Goal: Contribute content: Contribute content

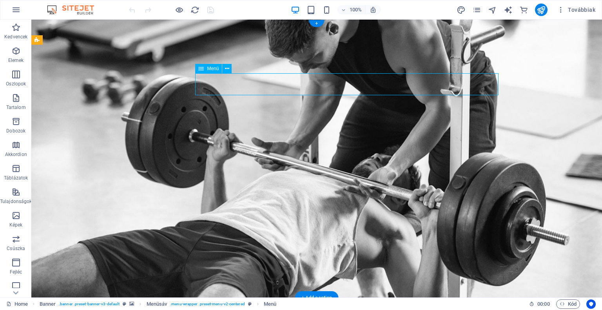
select select
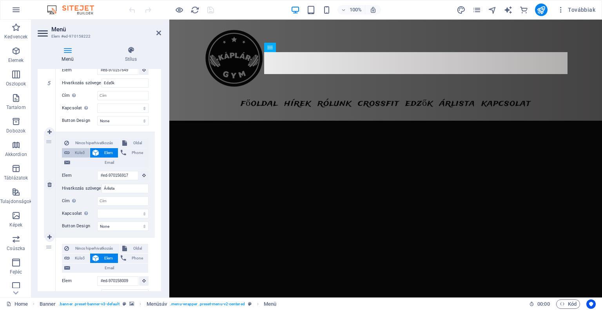
scroll to position [1526, 0]
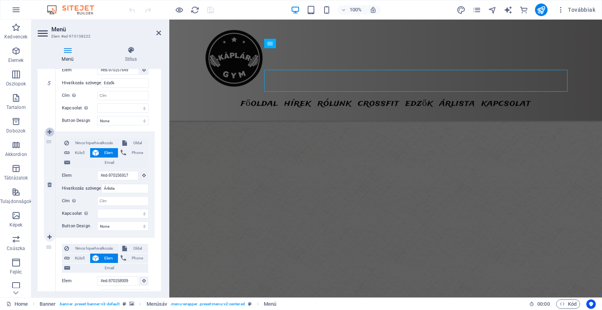
click at [47, 132] on icon at bounding box center [49, 131] width 4 height 5
select select
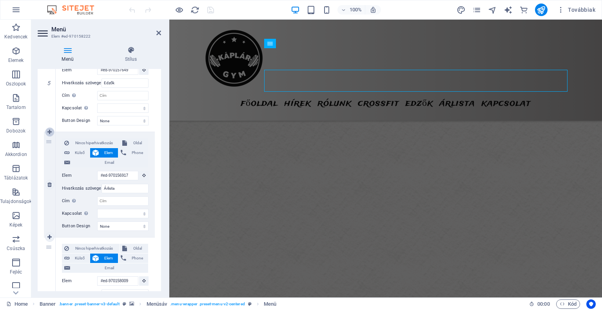
select select
type input "#ed-970156917"
type input "Árlista"
select select
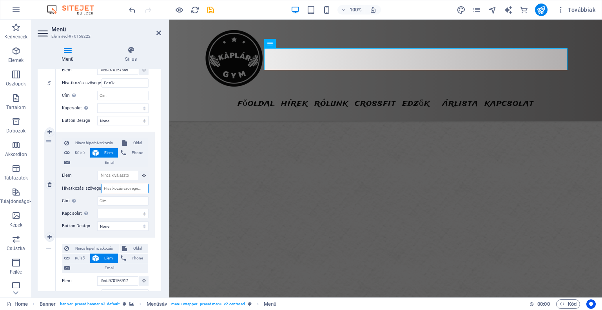
click at [119, 187] on input "Hivatkozás szövege" at bounding box center [125, 188] width 47 height 9
type input "T"
select select
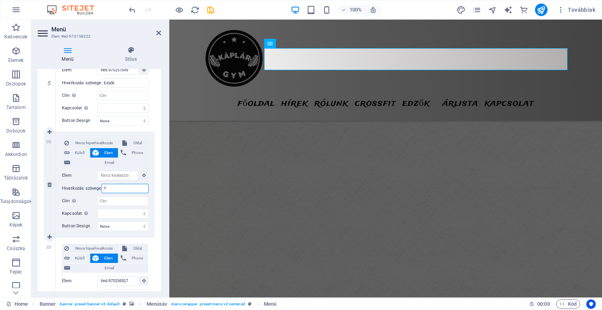
select select
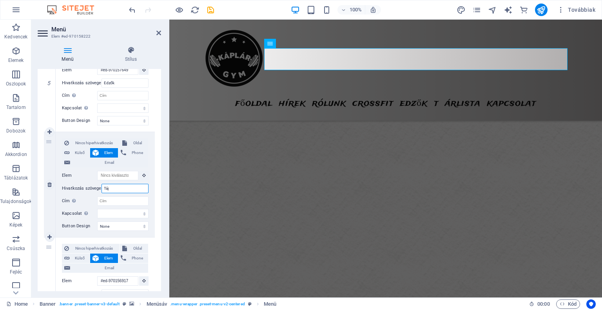
type input "Tájé"
select select
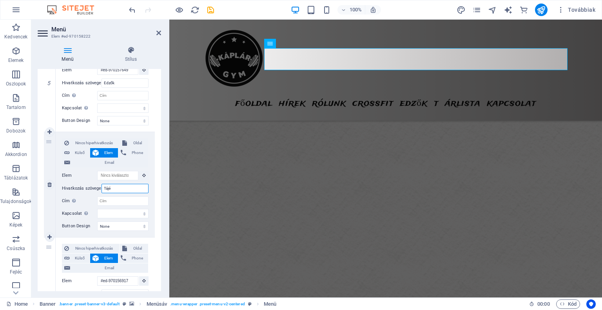
select select
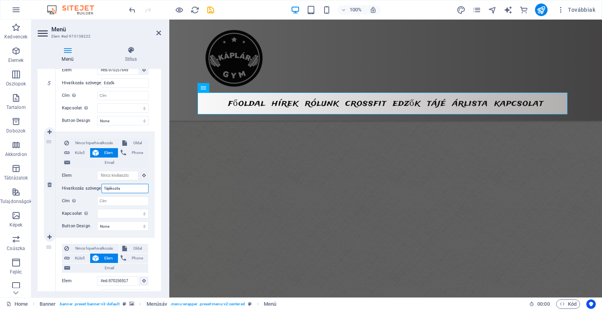
type input "Tájékoztat"
select select
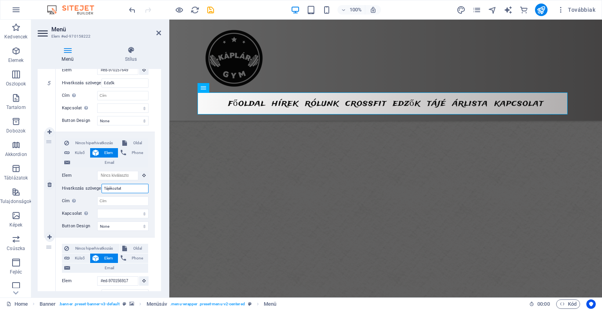
select select
type input "Tájékoztatók"
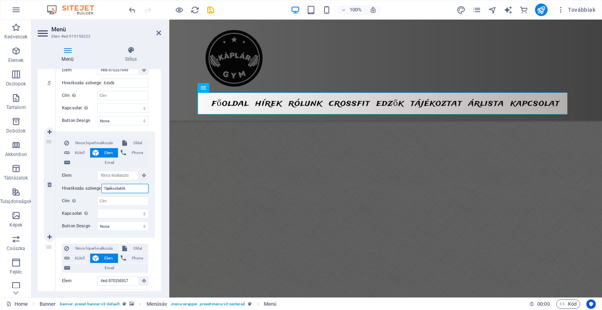
select select
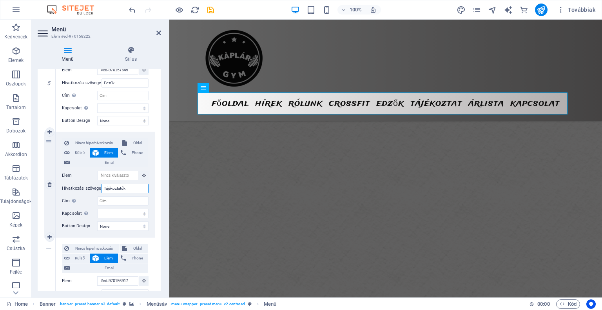
select select
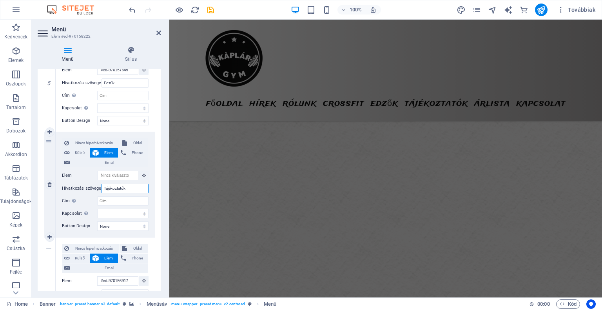
scroll to position [1426, 0]
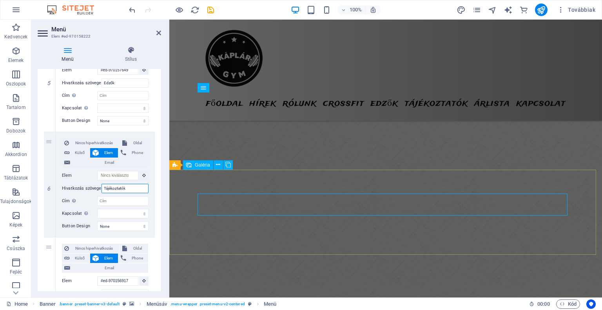
type input "Tájékoztatók"
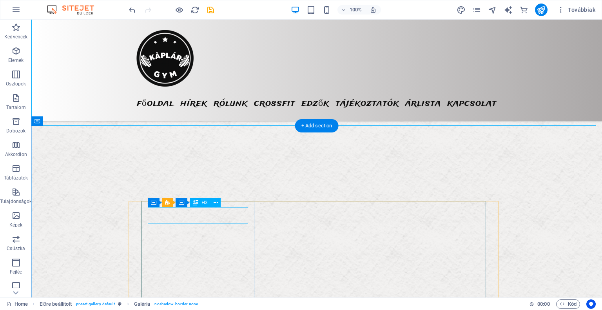
scroll to position [1818, 0]
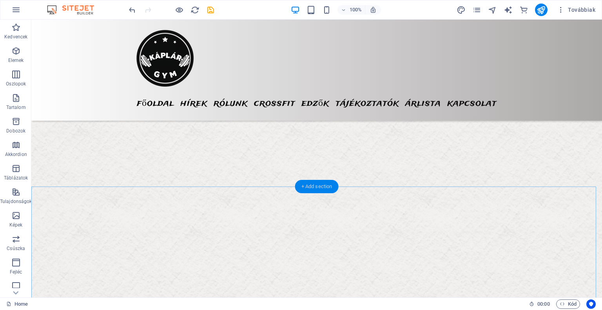
drag, startPoint x: 320, startPoint y: 186, endPoint x: 68, endPoint y: 180, distance: 252.2
click at [320, 186] on div "+ Add section" at bounding box center [317, 186] width 44 height 13
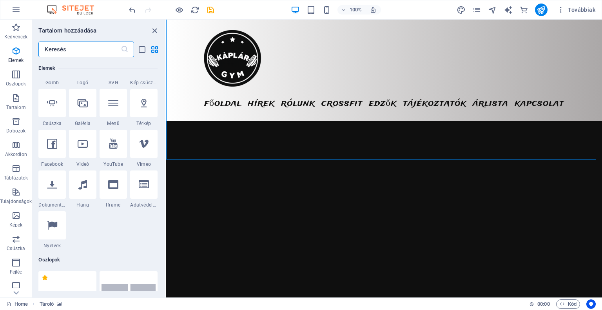
scroll to position [196, 0]
click at [82, 111] on div at bounding box center [82, 104] width 27 height 28
select select "4"
select select "%"
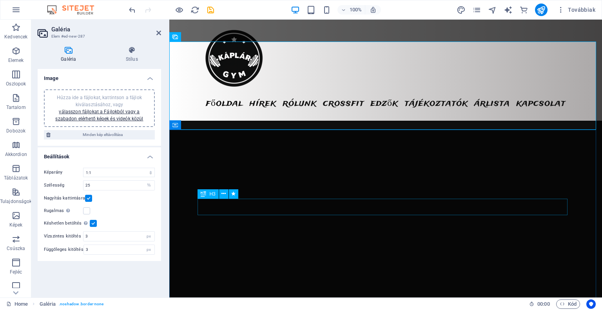
scroll to position [1818, 0]
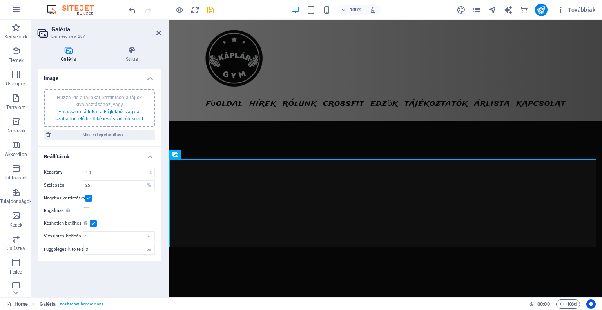
click at [117, 112] on link "válasszon fájlokat a Fájlokból vagy a szabadon elérhető képek és videók közül" at bounding box center [99, 115] width 88 height 13
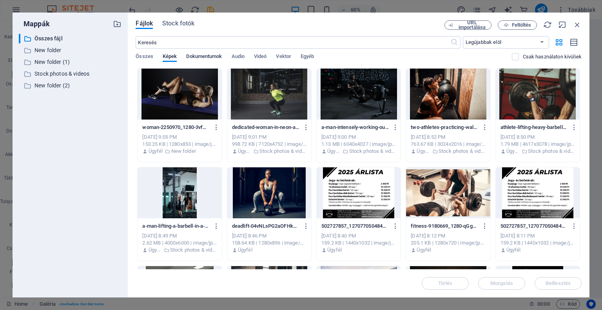
click at [198, 58] on span "Dokumentumok" at bounding box center [204, 57] width 36 height 11
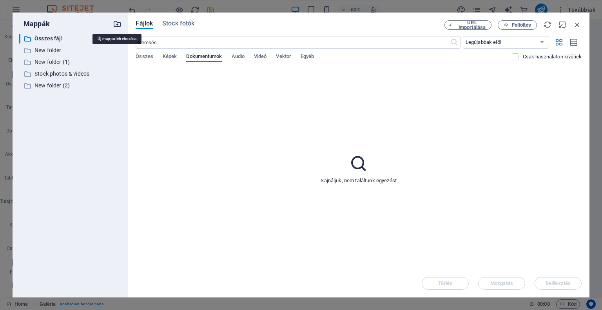
click at [117, 25] on icon "button" at bounding box center [117, 24] width 9 height 9
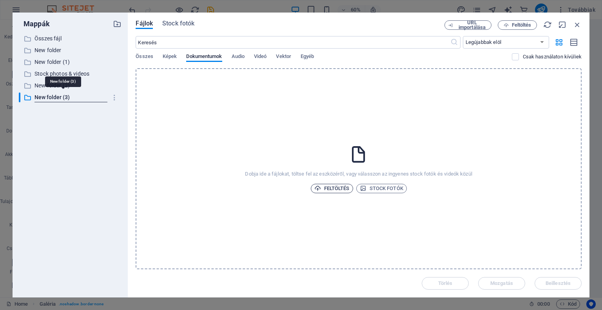
click at [333, 188] on span "Feltöltés" at bounding box center [331, 188] width 35 height 9
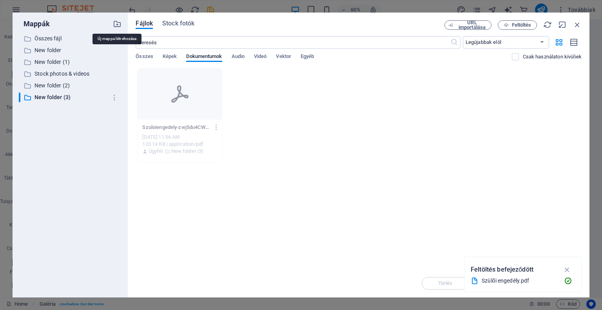
click at [118, 23] on icon "button" at bounding box center [117, 24] width 9 height 9
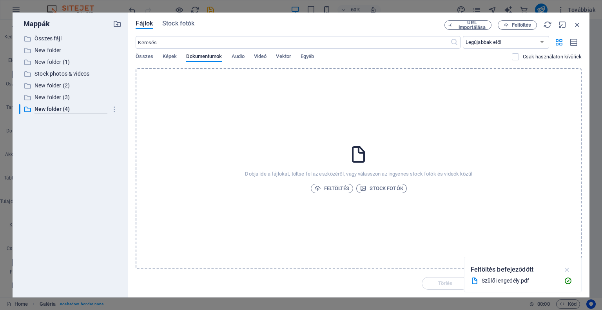
click at [568, 266] on icon "button" at bounding box center [567, 269] width 9 height 9
click at [114, 108] on icon "button" at bounding box center [115, 109] width 8 height 8
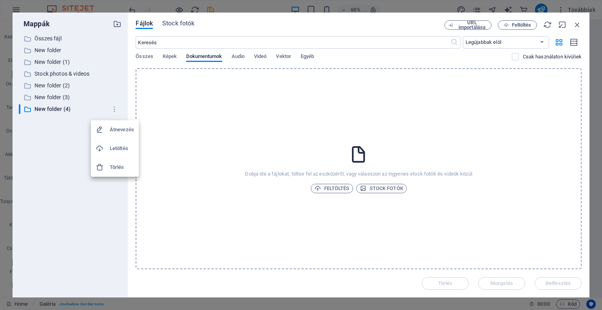
click at [116, 167] on h6 "Törlés" at bounding box center [122, 167] width 24 height 9
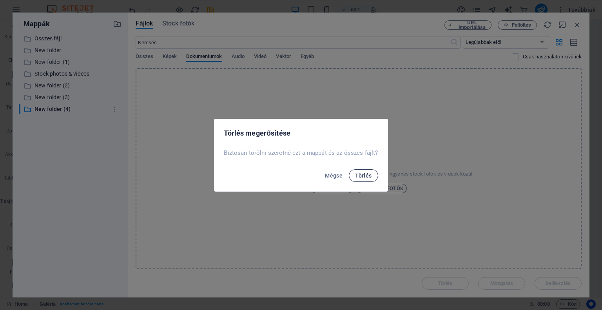
click at [365, 178] on button "Törlés" at bounding box center [363, 175] width 29 height 13
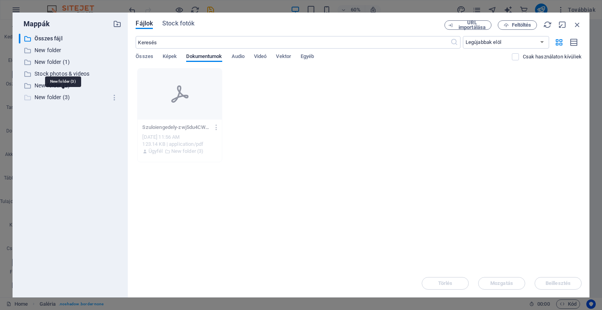
click at [78, 95] on p "New folder (3)" at bounding box center [71, 97] width 73 height 9
click at [259, 86] on div "Szuloiengedely-zwj5du4CWh_MHykMxrwq0A.pdf Szuloiengedely-zwj5du4CWh_MHykMxrwq0A…" at bounding box center [359, 115] width 446 height 94
click at [518, 24] on span "Feltöltés" at bounding box center [522, 25] width 20 height 5
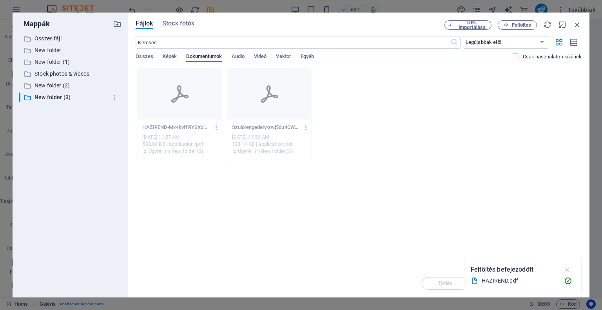
click at [572, 272] on icon "button" at bounding box center [567, 269] width 9 height 9
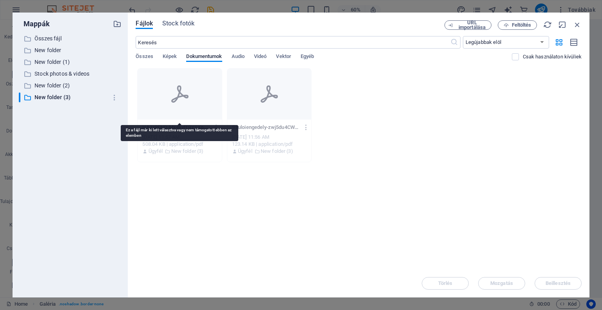
click at [201, 106] on div at bounding box center [180, 94] width 84 height 51
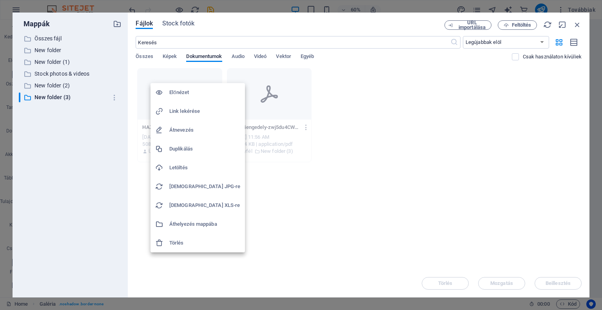
click at [515, 247] on div at bounding box center [301, 155] width 602 height 310
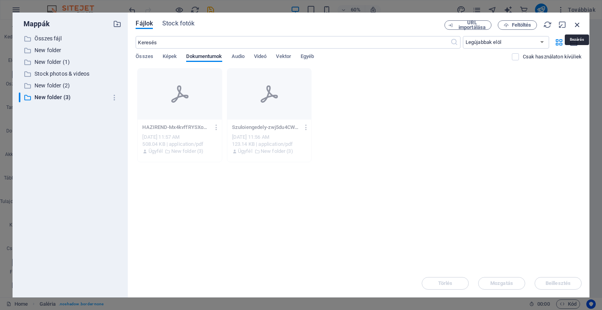
click at [580, 25] on icon "button" at bounding box center [577, 24] width 9 height 9
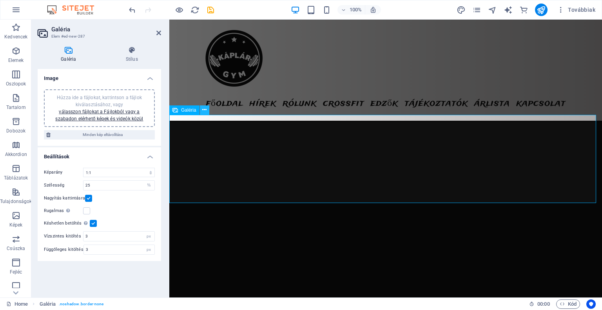
click at [204, 108] on icon at bounding box center [204, 110] width 4 height 8
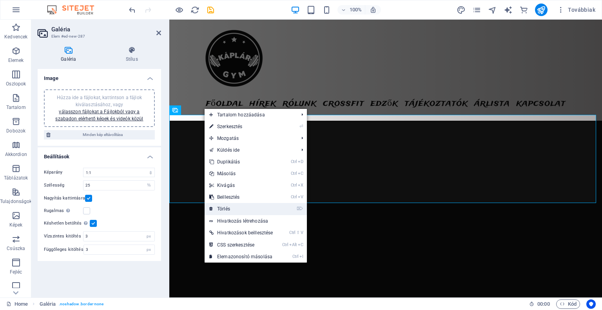
click at [250, 210] on link "⌦ Törlés" at bounding box center [241, 209] width 73 height 12
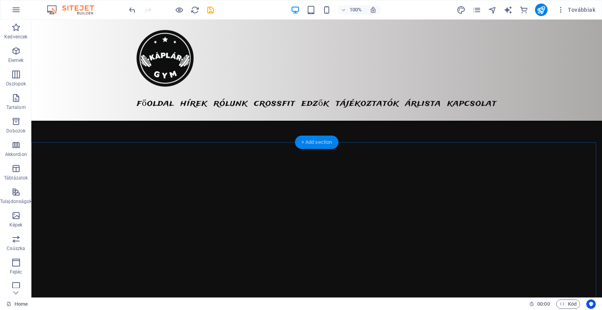
click at [322, 139] on div "+ Add section" at bounding box center [317, 142] width 44 height 13
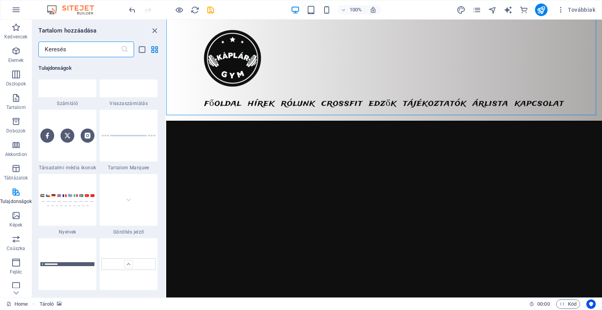
scroll to position [3528, 0]
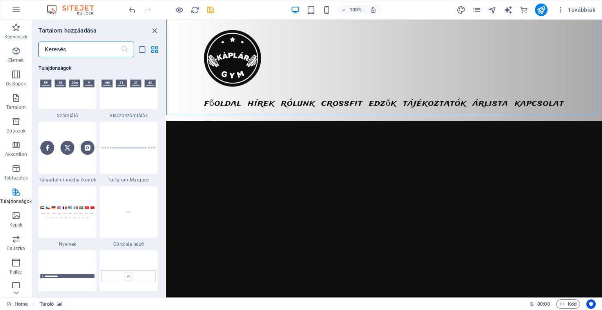
click at [94, 49] on input "text" at bounding box center [79, 50] width 82 height 16
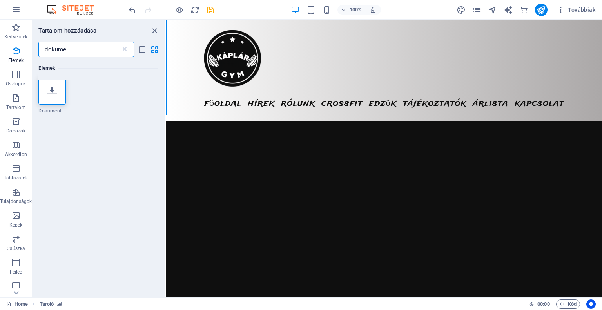
type input "dokumen"
drag, startPoint x: 94, startPoint y: 47, endPoint x: 33, endPoint y: 42, distance: 61.0
click at [33, 42] on div "dokumen ​" at bounding box center [98, 50] width 133 height 16
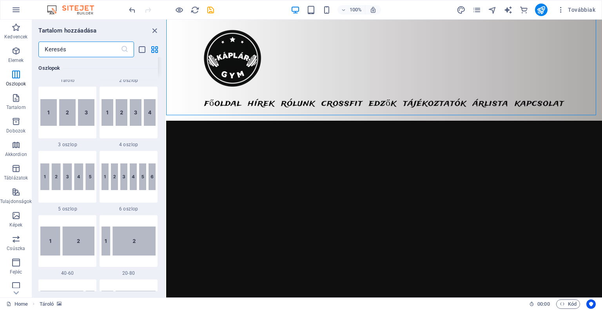
scroll to position [392, 0]
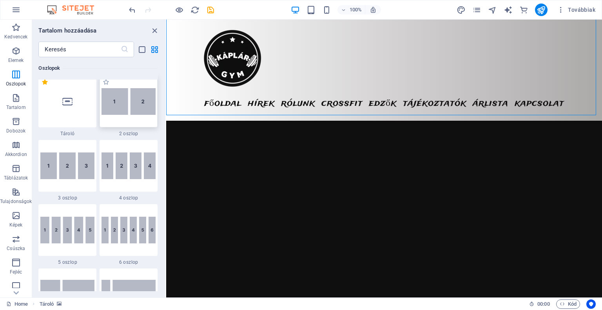
click at [120, 109] on img at bounding box center [129, 101] width 54 height 27
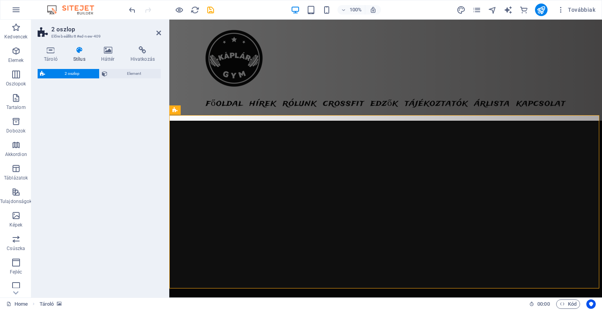
select select "rem"
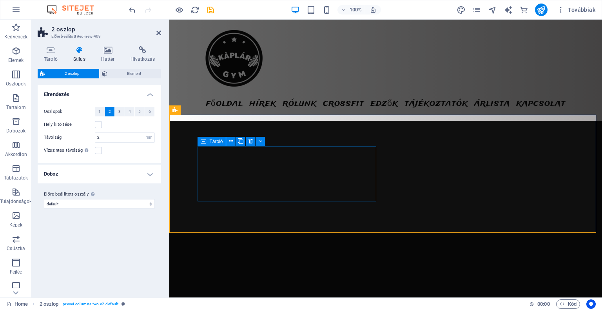
click at [232, 141] on icon at bounding box center [231, 141] width 4 height 8
click at [257, 142] on button at bounding box center [260, 141] width 9 height 9
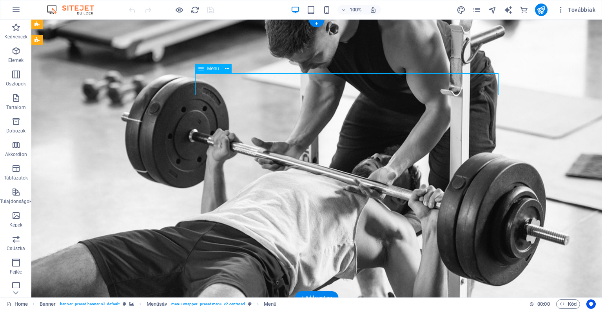
select select
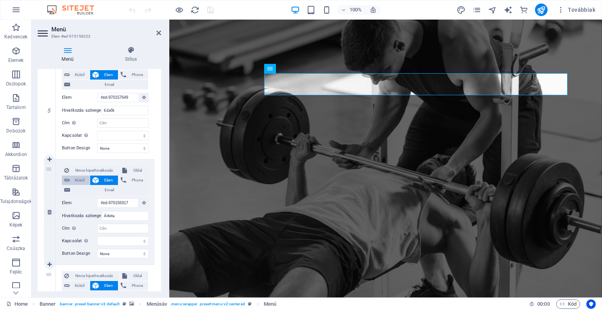
scroll to position [512, 0]
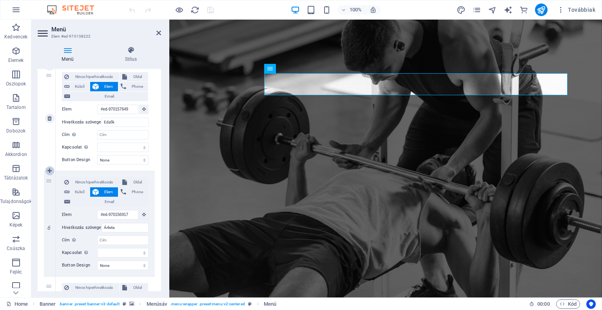
click at [51, 170] on icon at bounding box center [49, 170] width 4 height 5
select select
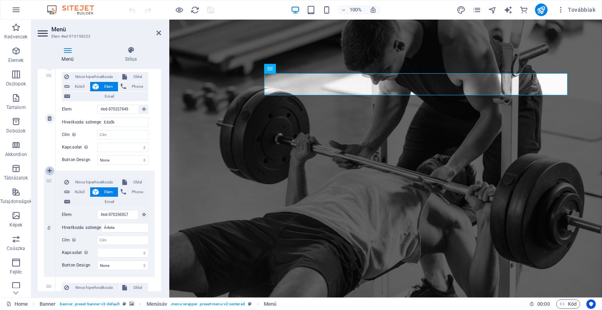
select select
type input "#ed-970156917"
type input "Árlista"
select select
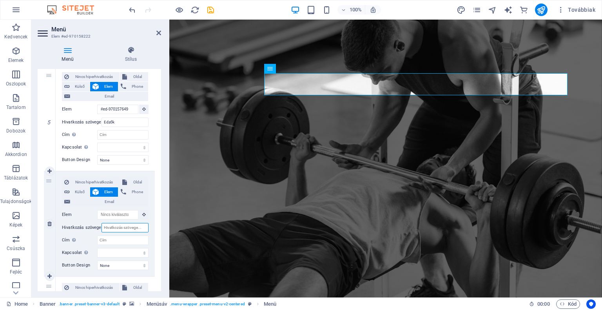
click at [124, 225] on input "Hivatkozás szövege" at bounding box center [125, 227] width 47 height 9
type input "Fontos t"
select select
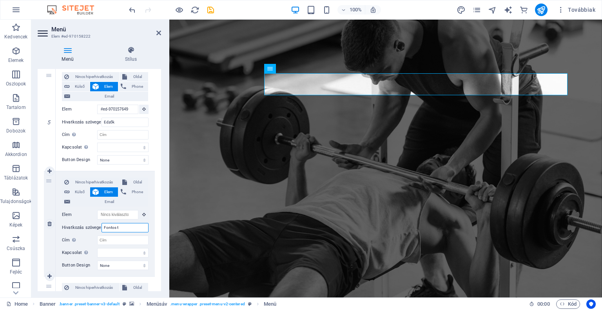
select select
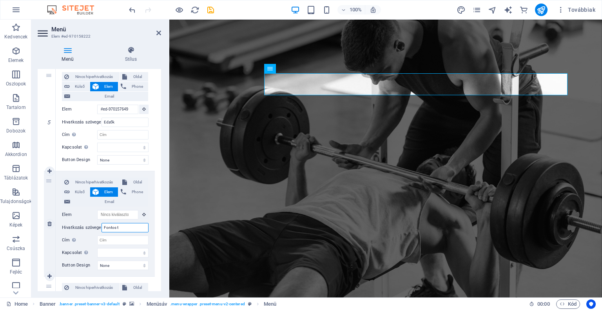
type input "Fontos tu"
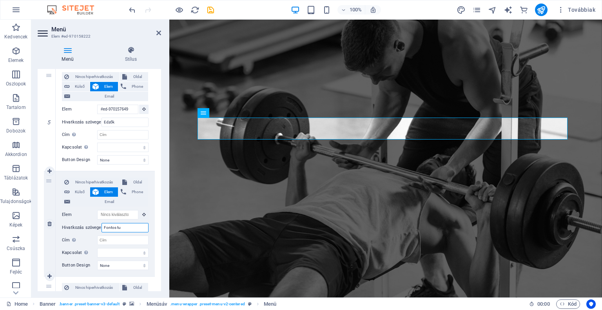
select select
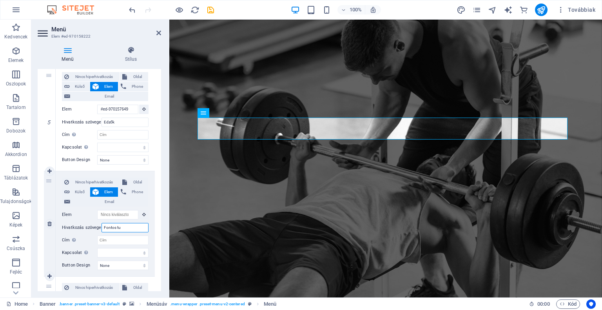
type input "Fontos tud"
select select
type input "Fontos tudnivalók"
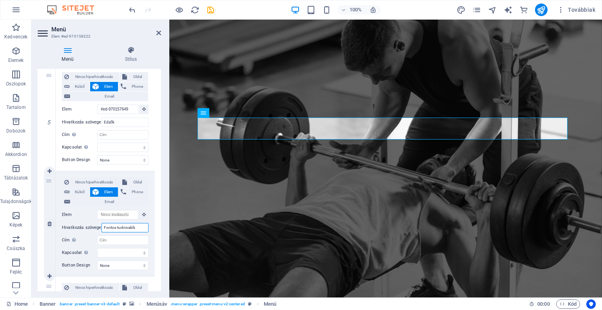
select select
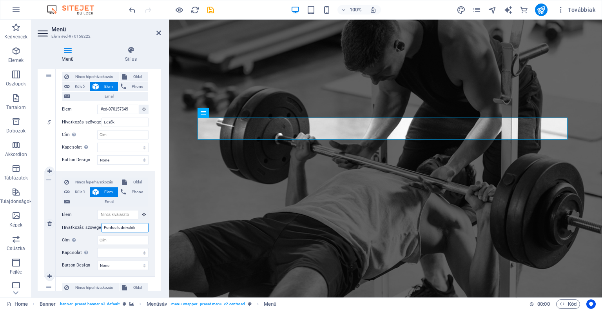
select select
drag, startPoint x: 138, startPoint y: 226, endPoint x: 70, endPoint y: 213, distance: 69.5
click at [70, 213] on div "Nincs hiperhivatkozás Oldal Külső Elem Phone Email Oldal Home Legal Notice Priv…" at bounding box center [105, 218] width 87 height 80
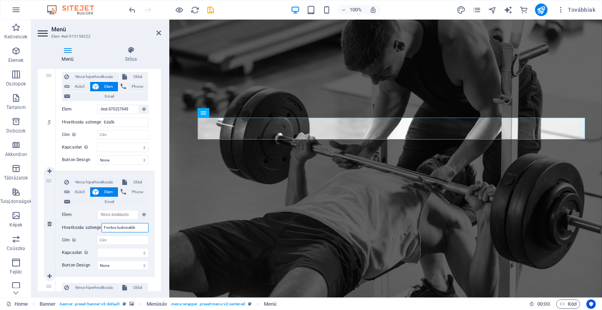
type input "T"
select select
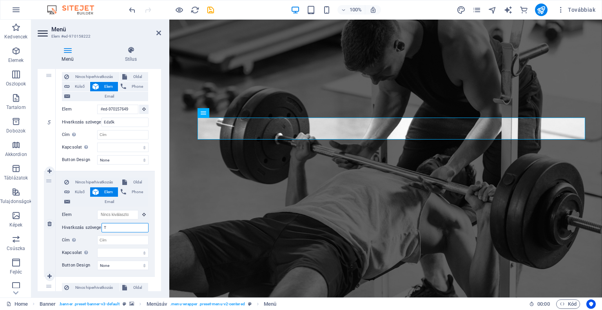
select select
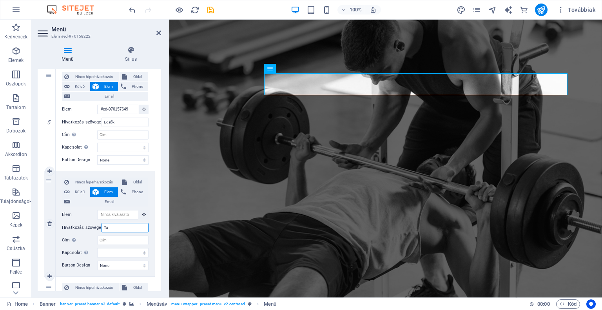
type input "Táj"
select select
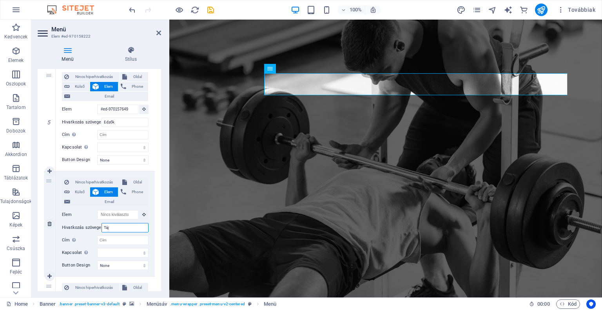
select select
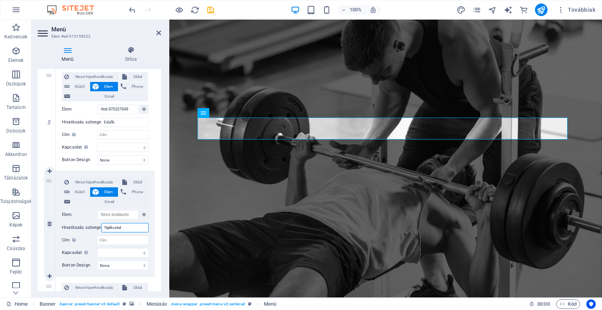
type input "Tájékoztató"
select select
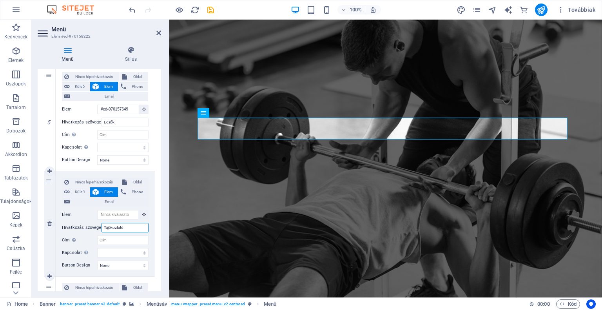
select select
type input "Tájékoztatók"
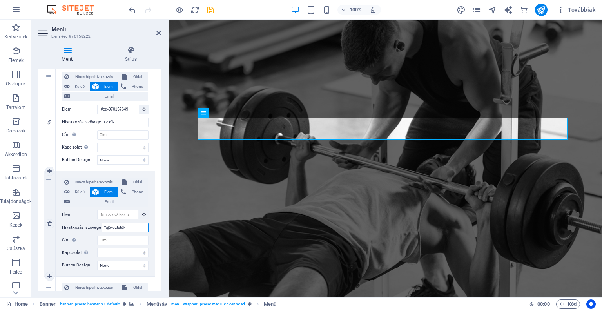
select select
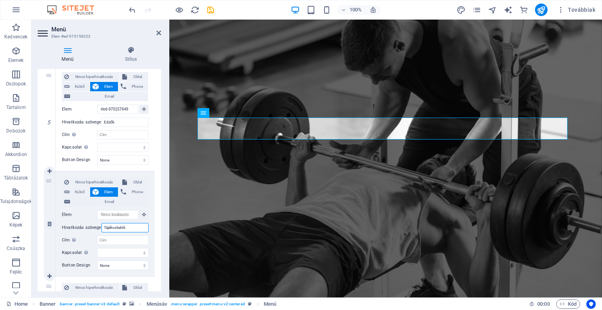
select select
type input "Tájékoztatók"
click at [209, 6] on icon "save" at bounding box center [210, 9] width 9 height 9
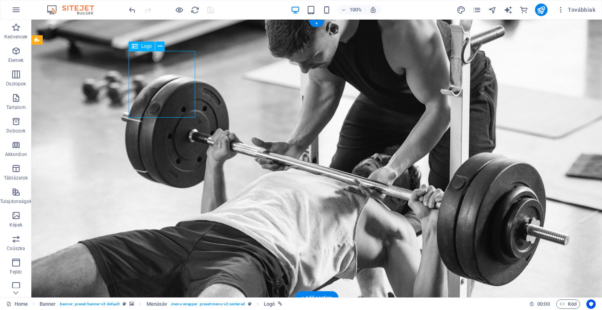
drag, startPoint x: 174, startPoint y: 96, endPoint x: 152, endPoint y: 93, distance: 22.1
drag, startPoint x: 144, startPoint y: 84, endPoint x: 175, endPoint y: 103, distance: 37.0
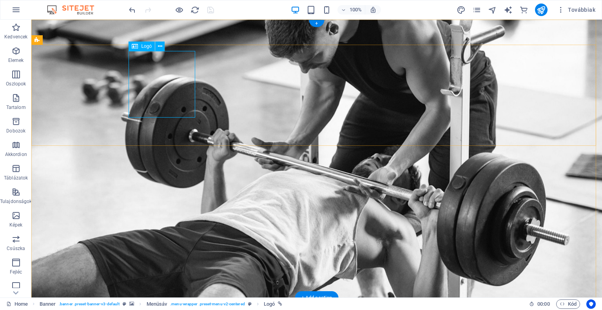
select select "px"
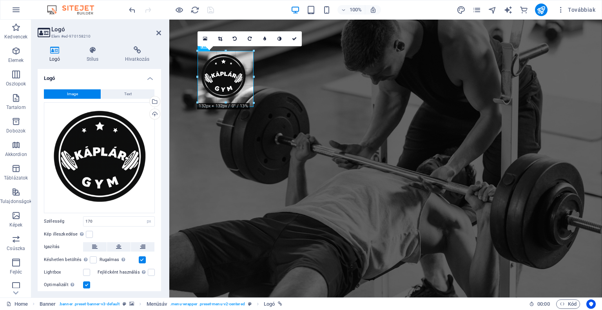
drag, startPoint x: 196, startPoint y: 118, endPoint x: 245, endPoint y: 107, distance: 49.4
drag, startPoint x: 253, startPoint y: 106, endPoint x: 248, endPoint y: 96, distance: 11.0
type input "130"
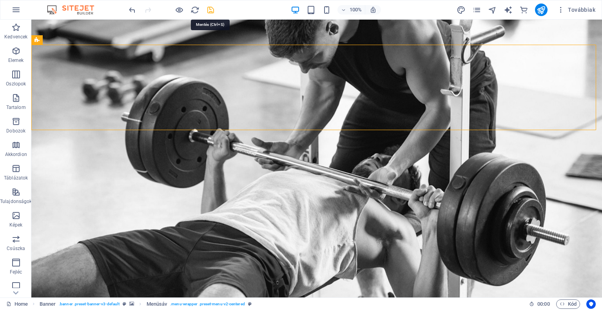
click at [214, 11] on icon "save" at bounding box center [210, 9] width 9 height 9
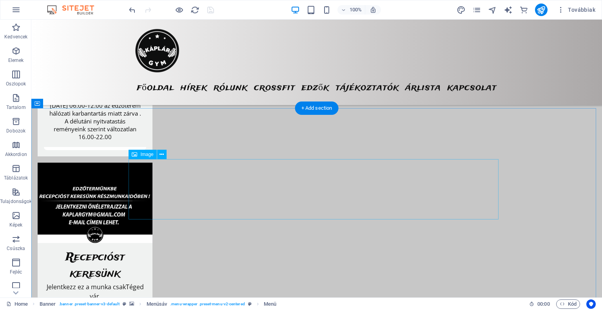
scroll to position [667, 0]
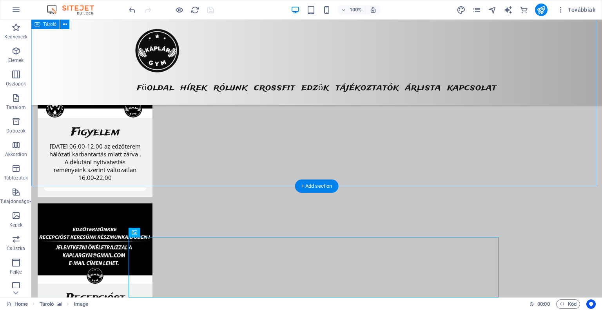
scroll to position [549, 0]
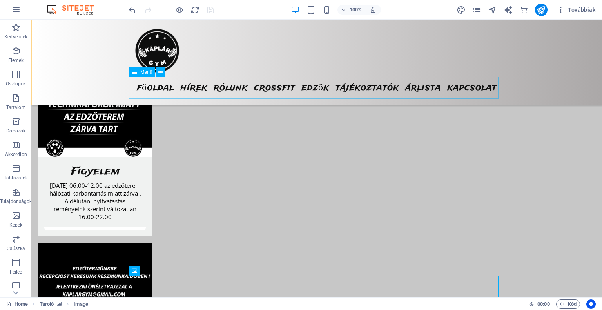
click at [293, 89] on nav "Főoldal Hírek Rólunk Crossfit Edzők Tájékoztatók Árlista Kapcsolat" at bounding box center [317, 88] width 370 height 22
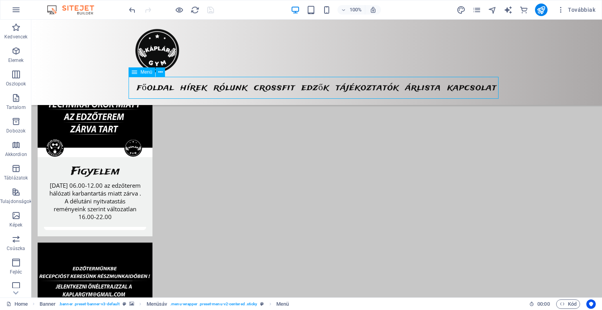
drag, startPoint x: 293, startPoint y: 88, endPoint x: 156, endPoint y: 88, distance: 137.6
click at [293, 88] on nav "Főoldal Hírek Rólunk Crossfit Edzők Tájékoztatók Árlista Kapcsolat" at bounding box center [317, 88] width 370 height 22
select select
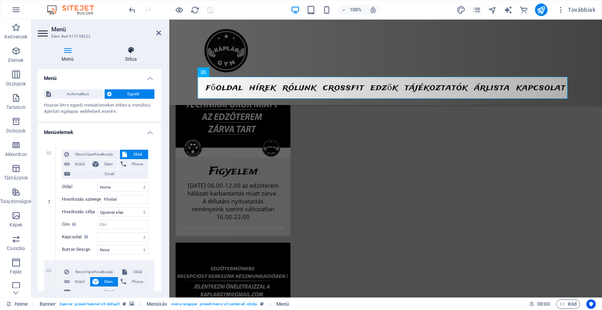
click at [132, 52] on icon at bounding box center [131, 50] width 60 height 8
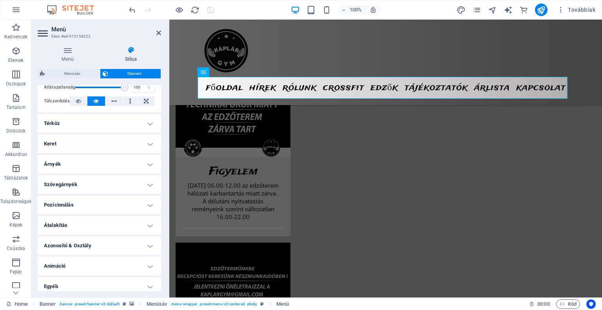
scroll to position [131, 0]
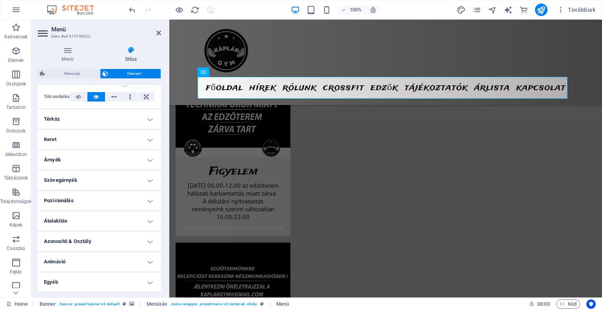
click at [143, 122] on h4 "Térköz" at bounding box center [100, 119] width 124 height 19
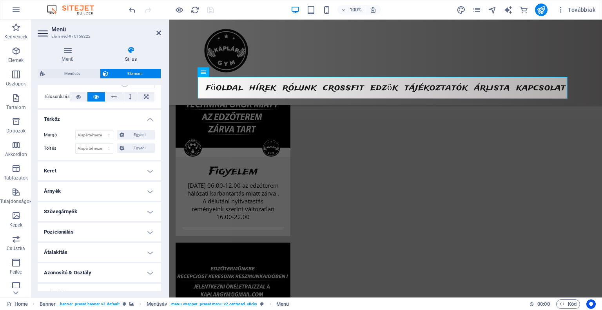
click at [146, 117] on h4 "Térköz" at bounding box center [100, 117] width 124 height 14
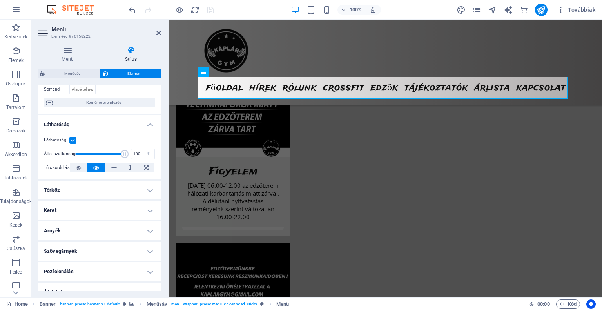
scroll to position [0, 0]
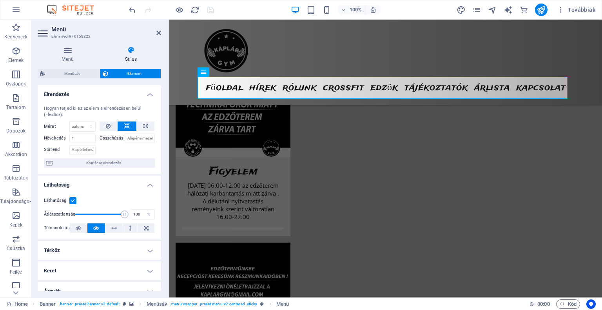
click at [71, 45] on div "Menü Stílus Menü Automatikus Egyedi Hozzon létre egyedi menüelemeket ehhez a me…" at bounding box center [99, 169] width 136 height 258
click at [72, 47] on icon at bounding box center [68, 50] width 60 height 8
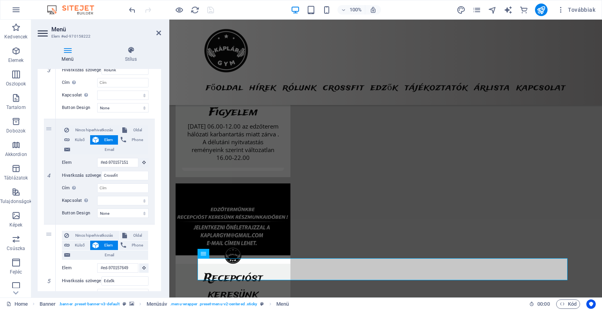
scroll to position [607, 0]
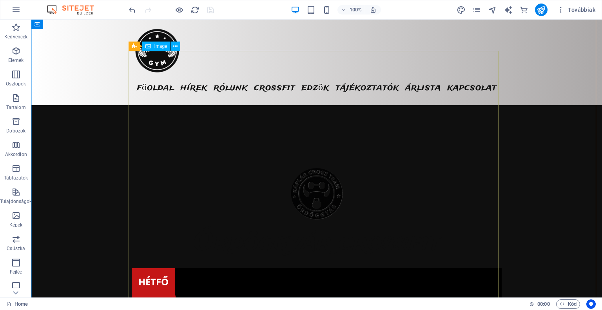
scroll to position [1823, 0]
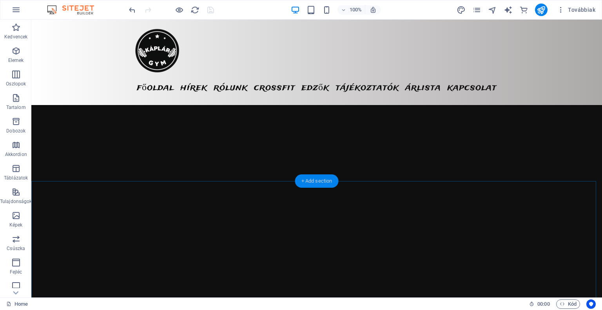
click at [319, 180] on div "+ Add section" at bounding box center [317, 180] width 44 height 13
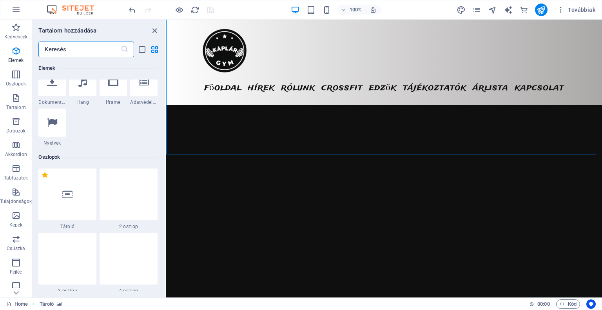
scroll to position [313, 0]
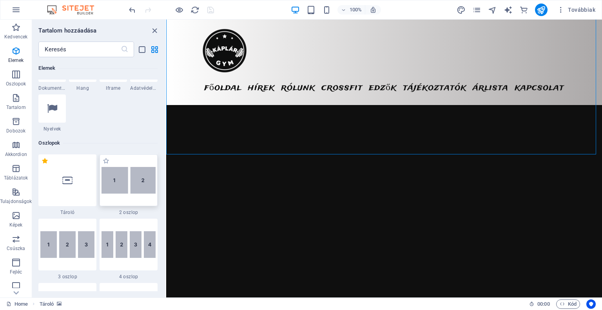
click at [120, 177] on img at bounding box center [129, 180] width 54 height 27
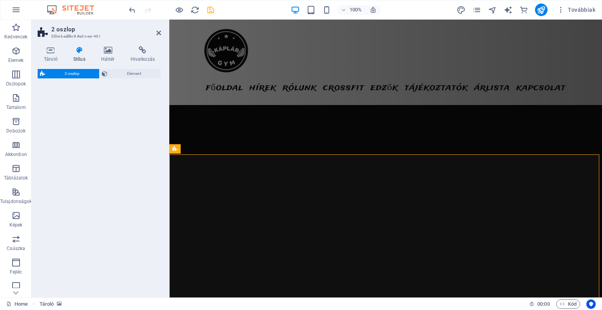
select select "rem"
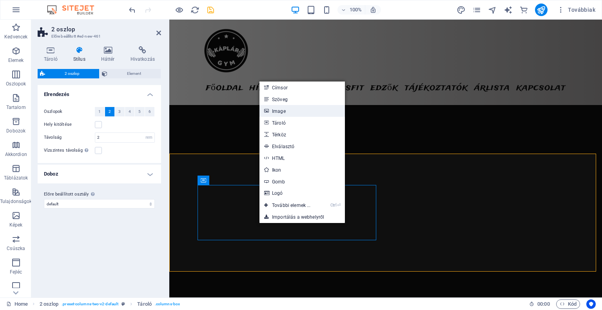
click at [305, 111] on link "Image" at bounding box center [302, 111] width 85 height 12
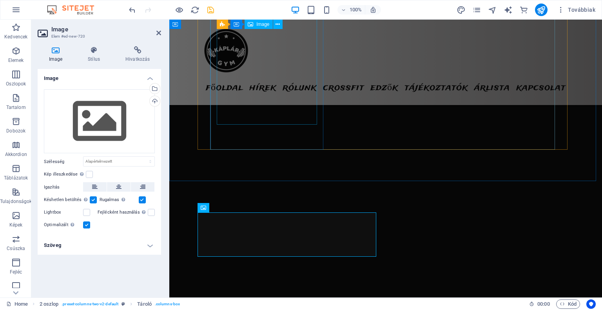
scroll to position [1795, 0]
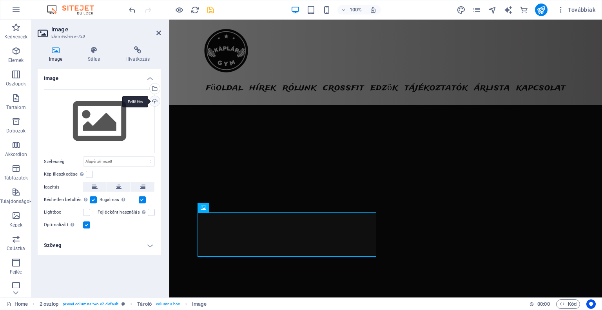
click at [156, 100] on div "Feltöltés" at bounding box center [154, 102] width 12 height 12
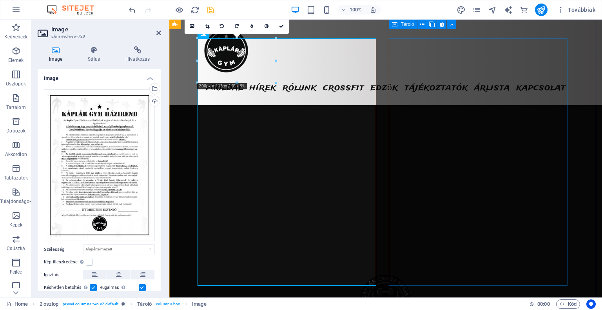
scroll to position [1874, 0]
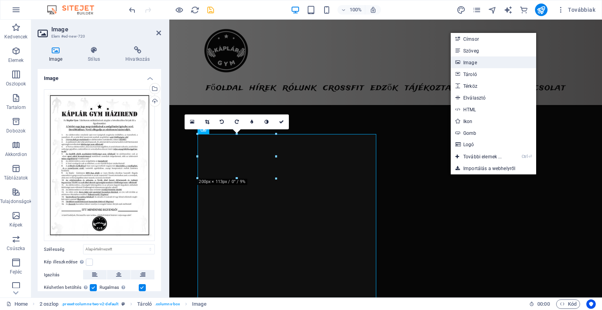
click at [499, 64] on link "Image" at bounding box center [493, 62] width 85 height 12
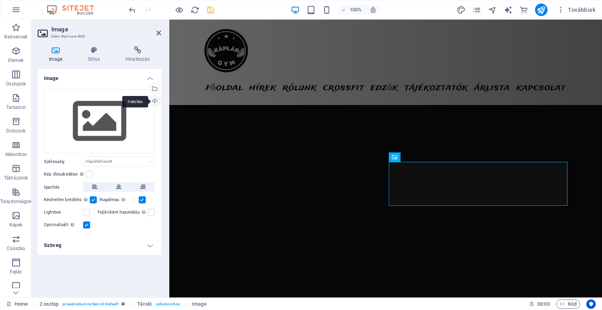
click at [158, 102] on div "Feltöltés" at bounding box center [154, 102] width 12 height 12
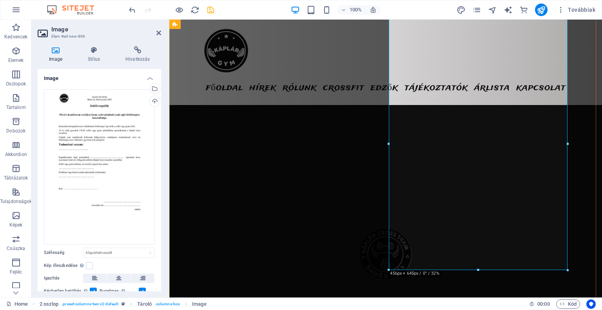
scroll to position [2003, 0]
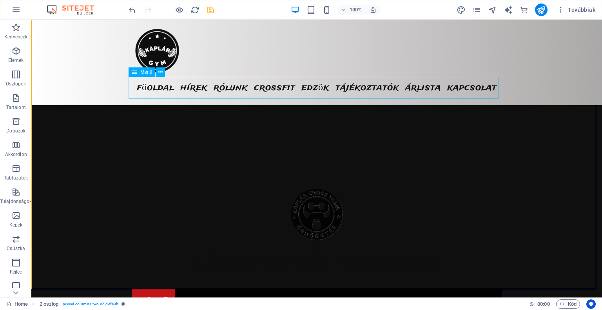
click at [174, 85] on nav "Főoldal Hírek Rólunk Crossfit Edzők Tájékoztatók Árlista Kapcsolat" at bounding box center [317, 88] width 370 height 22
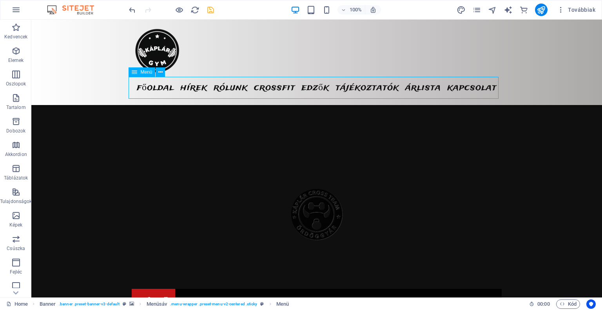
click at [173, 84] on nav "Főoldal Hírek Rólunk Crossfit Edzők Tájékoztatók Árlista Kapcsolat" at bounding box center [317, 88] width 370 height 22
click at [191, 91] on nav "Főoldal Hírek Rólunk Crossfit Edzők Tájékoztatók Árlista Kapcsolat" at bounding box center [317, 88] width 370 height 22
drag, startPoint x: 191, startPoint y: 91, endPoint x: 53, endPoint y: 89, distance: 138.0
click at [191, 90] on nav "Főoldal Hírek Rólunk Crossfit Edzők Tájékoztatók Árlista Kapcsolat" at bounding box center [317, 88] width 370 height 22
select select
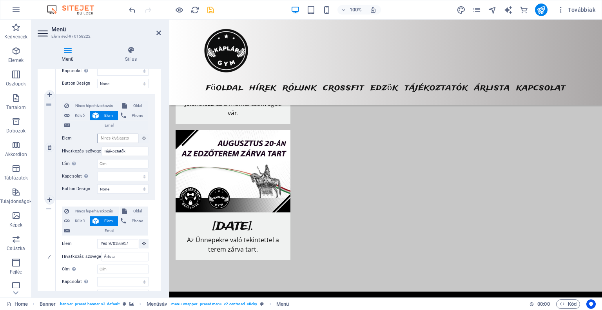
scroll to position [0, 0]
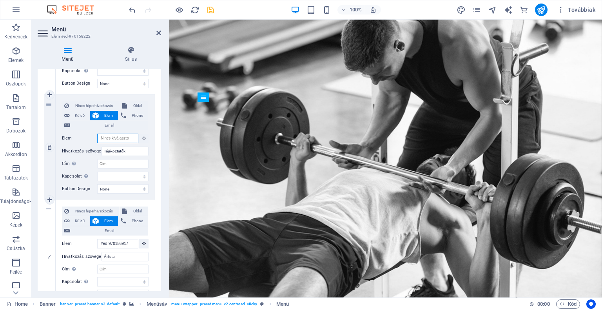
click at [116, 137] on input "Elem" at bounding box center [117, 138] width 41 height 9
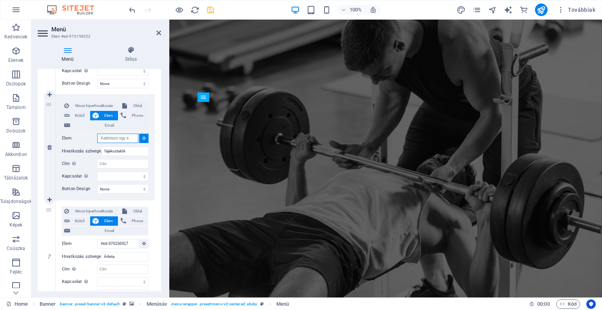
click at [130, 139] on input "Elem" at bounding box center [117, 138] width 41 height 9
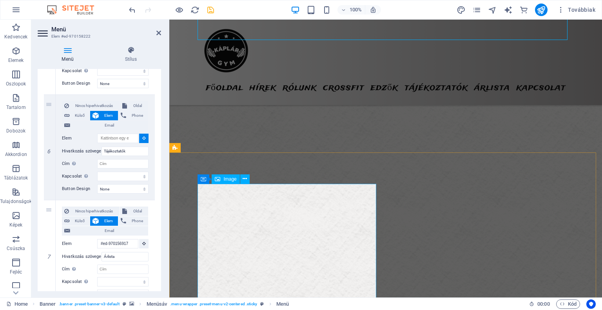
scroll to position [1844, 0]
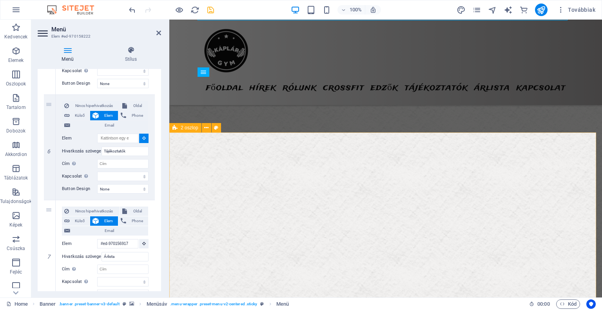
select select
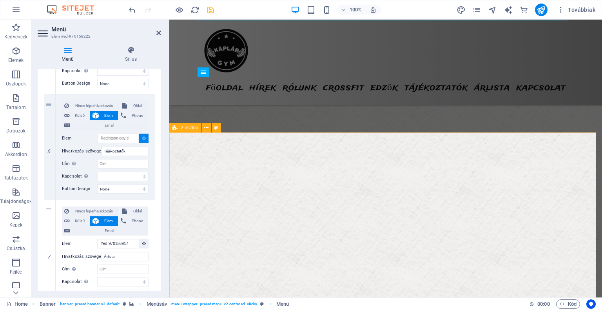
select select
type input "#ed-new-461"
select select
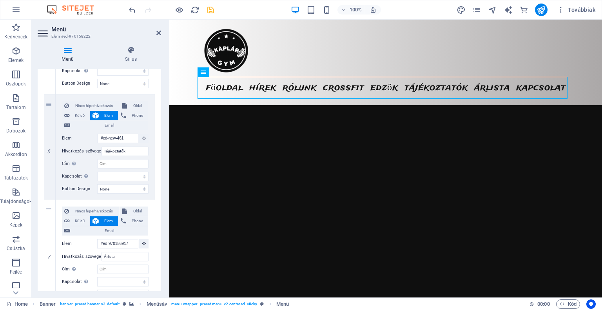
click at [215, 7] on div "100% Továbbiak" at bounding box center [362, 10] width 471 height 13
click at [211, 9] on icon "save" at bounding box center [210, 9] width 9 height 9
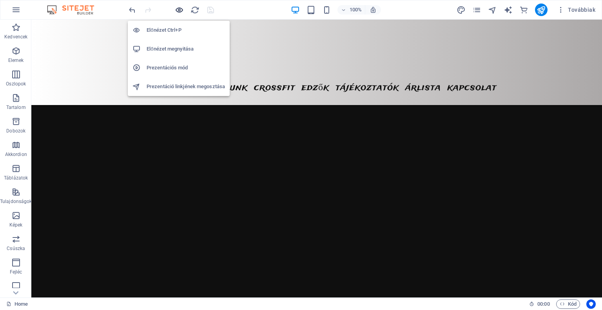
click at [182, 12] on icon "button" at bounding box center [179, 9] width 9 height 9
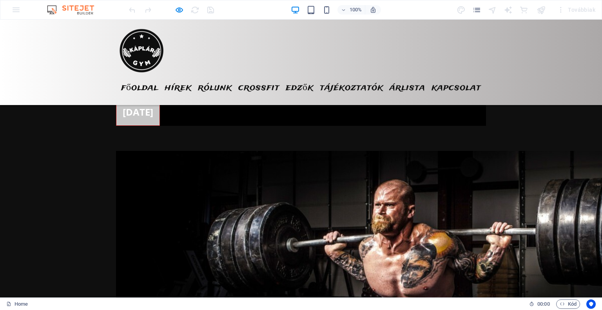
click at [352, 83] on link "Tájékoztatók" at bounding box center [352, 88] width 64 height 22
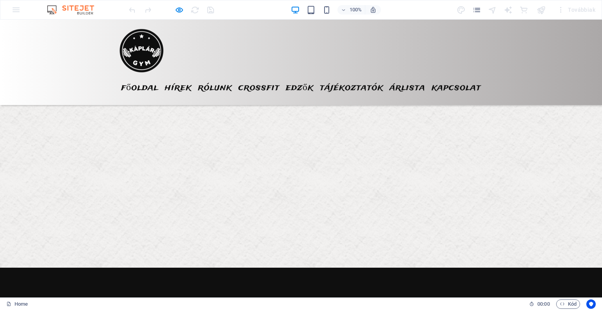
scroll to position [1418, 0]
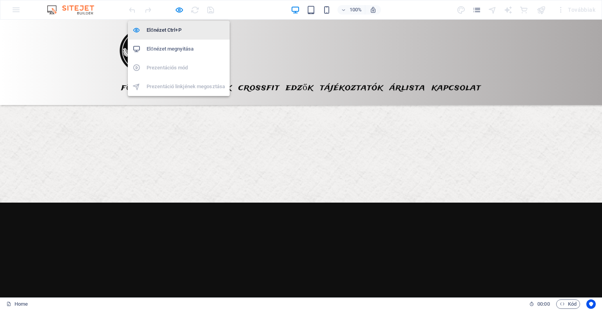
drag, startPoint x: 177, startPoint y: 9, endPoint x: 178, endPoint y: 25, distance: 15.3
click at [177, 9] on icon "button" at bounding box center [179, 9] width 9 height 9
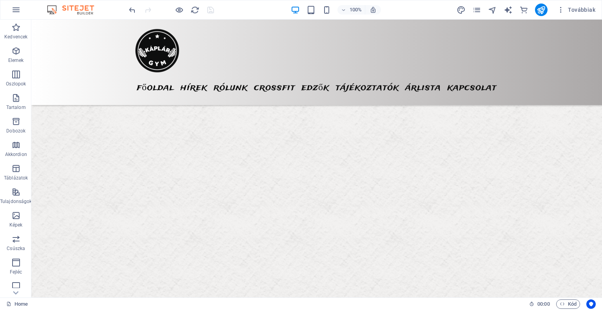
scroll to position [1888, 0]
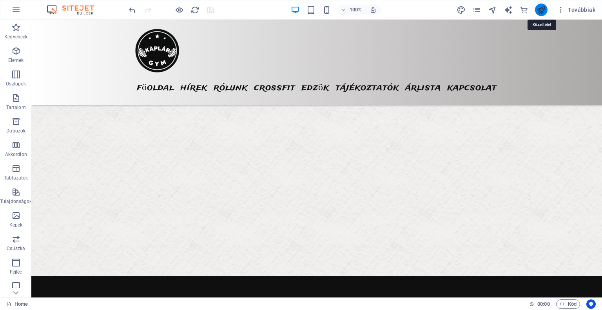
click at [541, 8] on icon "publish" at bounding box center [541, 9] width 9 height 9
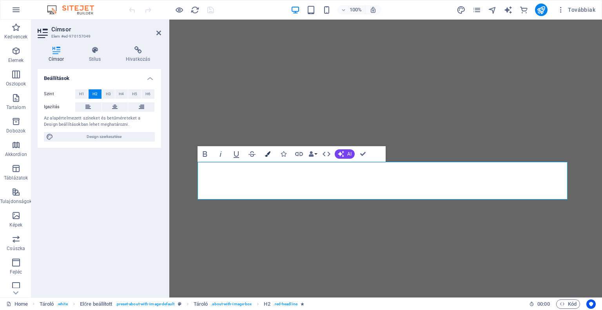
click at [270, 157] on button "Colors" at bounding box center [267, 154] width 15 height 16
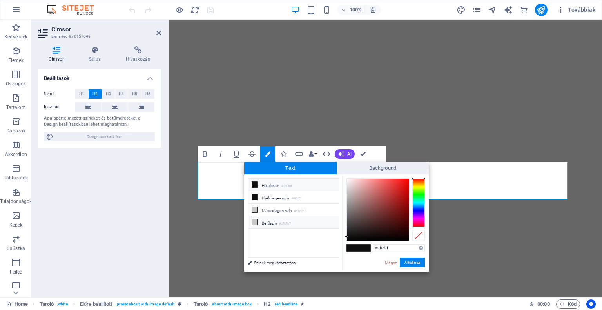
click at [283, 225] on li "Betűszín #c7c7c7" at bounding box center [294, 222] width 90 height 13
type input "#f7f0f0"
drag, startPoint x: 346, startPoint y: 192, endPoint x: 348, endPoint y: 180, distance: 11.6
click at [348, 180] on div at bounding box center [348, 180] width 3 height 3
click at [418, 263] on button "Alkalmaz" at bounding box center [412, 262] width 25 height 9
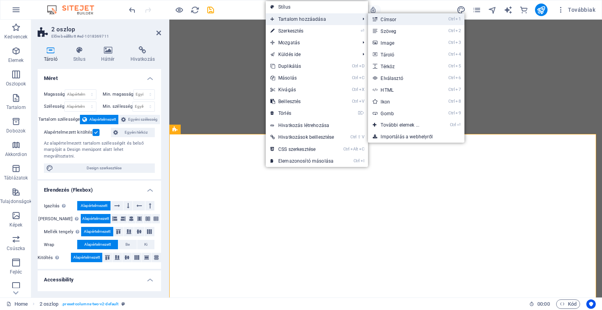
click at [387, 24] on link "Ctrl 1 Címsor" at bounding box center [401, 19] width 67 height 12
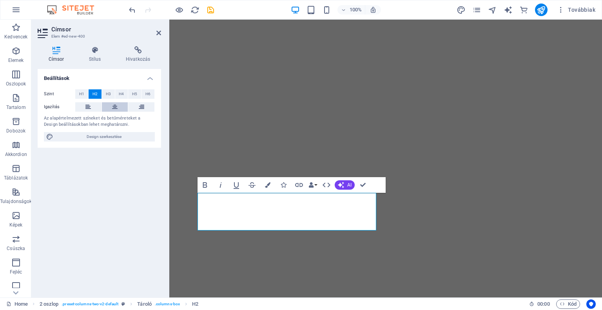
click at [109, 108] on button at bounding box center [115, 106] width 26 height 9
click at [82, 106] on button at bounding box center [88, 106] width 26 height 9
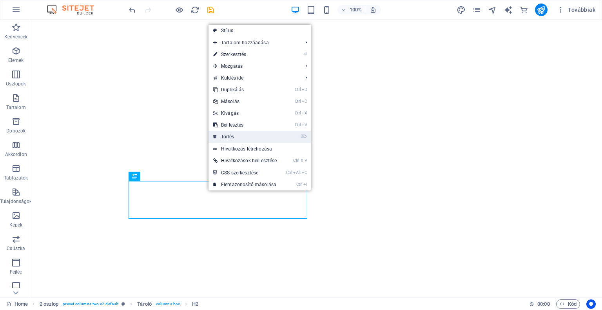
click at [231, 139] on link "⌦ Törlés" at bounding box center [245, 137] width 73 height 12
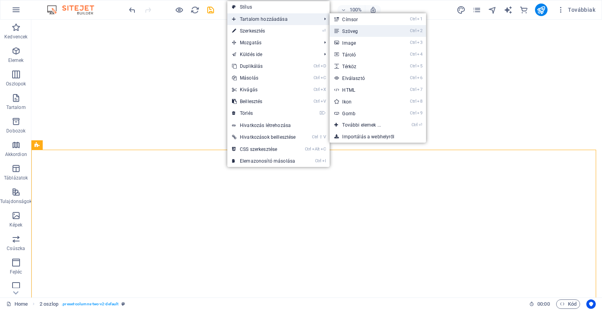
click at [374, 29] on link "Ctrl 2 Szöveg" at bounding box center [363, 31] width 67 height 12
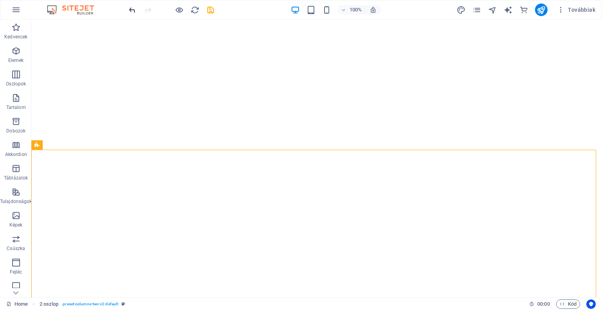
click at [130, 9] on icon "undo" at bounding box center [132, 9] width 9 height 9
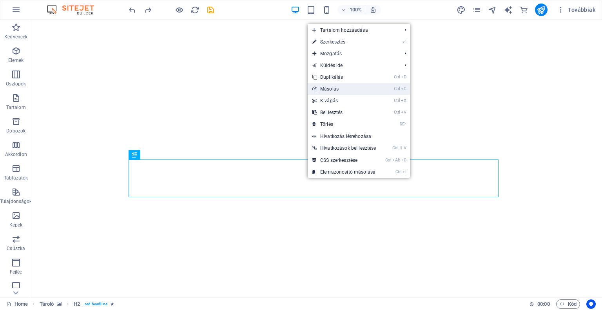
click at [349, 85] on link "Ctrl C Másolás" at bounding box center [344, 89] width 73 height 12
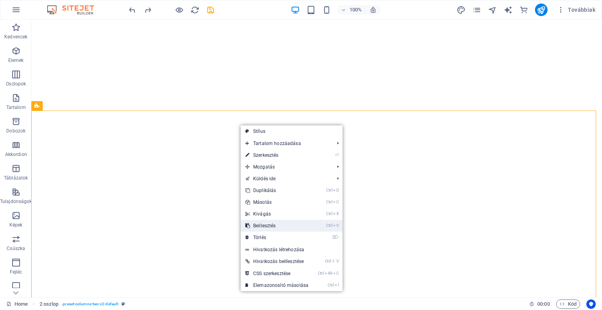
click at [271, 224] on link "Ctrl V Beillesztés" at bounding box center [277, 226] width 73 height 12
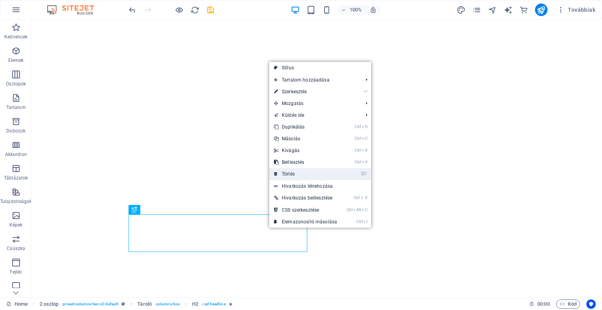
click at [305, 172] on link "⌦ Törlés" at bounding box center [305, 174] width 73 height 12
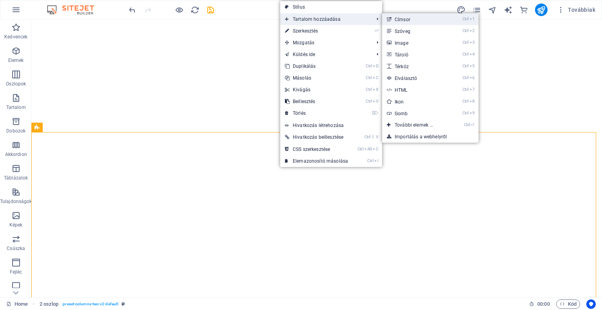
click at [414, 22] on link "Ctrl 1 Címsor" at bounding box center [415, 19] width 67 height 12
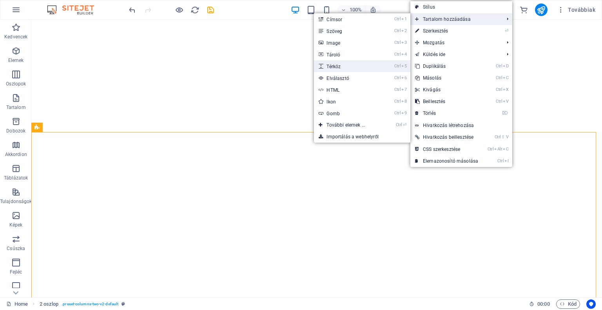
click at [354, 67] on link "Ctrl 5 Térköz" at bounding box center [347, 66] width 67 height 12
select select "px"
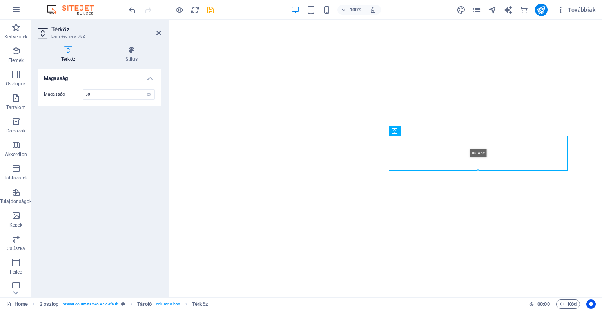
drag, startPoint x: 479, startPoint y: 154, endPoint x: 476, endPoint y: 171, distance: 17.5
click at [476, 171] on div at bounding box center [478, 170] width 178 height 3
type input "88"
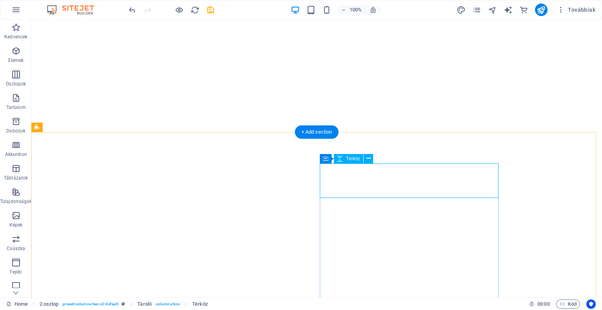
select select "px"
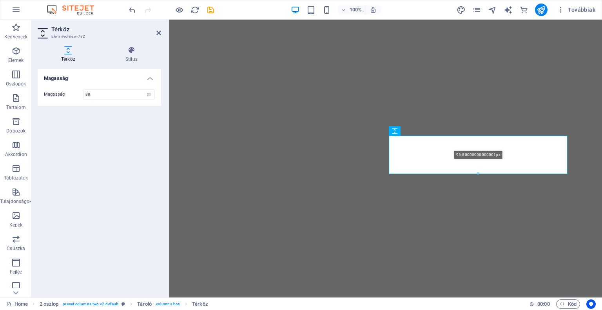
click at [477, 174] on div at bounding box center [478, 174] width 178 height 3
type input "96"
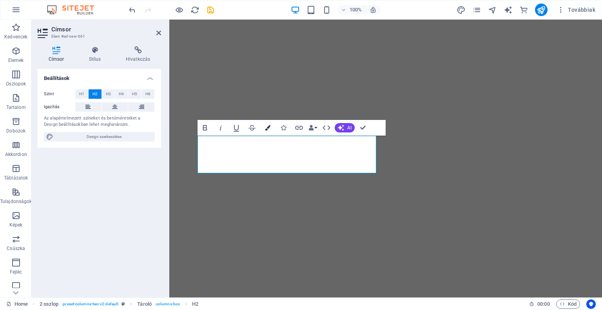
click at [271, 127] on button "Colors" at bounding box center [267, 128] width 15 height 16
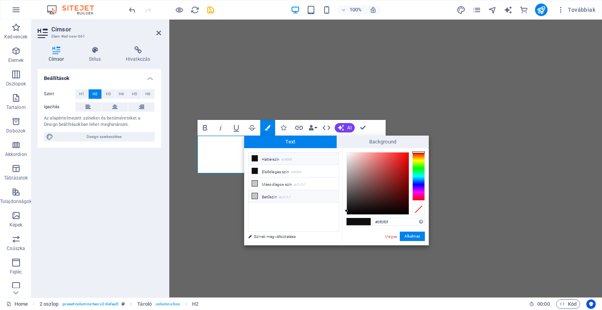
drag, startPoint x: 293, startPoint y: 194, endPoint x: 303, endPoint y: 189, distance: 10.9
click at [294, 194] on li "Betűszín #c7c7c7" at bounding box center [294, 196] width 90 height 13
drag, startPoint x: 345, startPoint y: 165, endPoint x: 347, endPoint y: 154, distance: 11.0
click at [347, 154] on div at bounding box center [346, 154] width 3 height 3
type input "#f6f6f6"
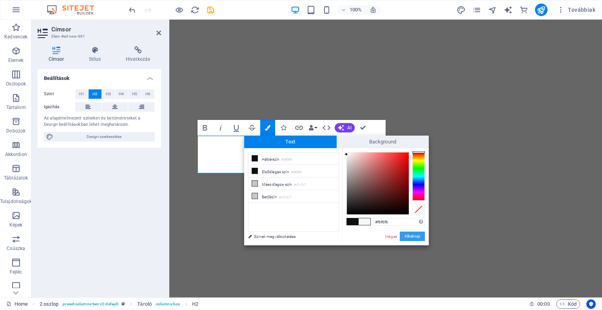
click at [409, 234] on button "Alkalmaz" at bounding box center [412, 236] width 25 height 9
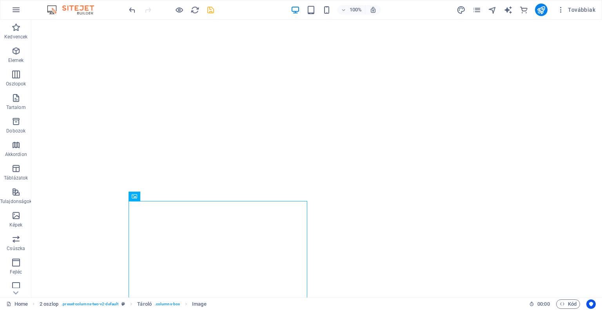
click at [213, 9] on icon "save" at bounding box center [210, 9] width 9 height 9
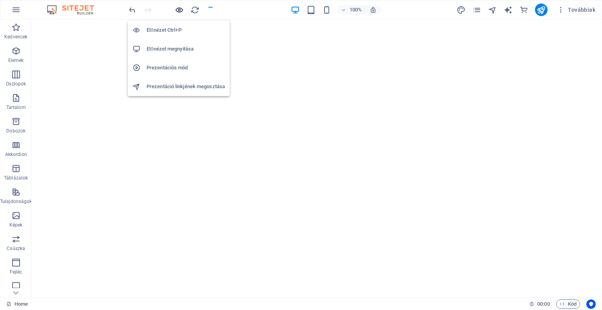
click at [177, 10] on icon "button" at bounding box center [179, 9] width 9 height 9
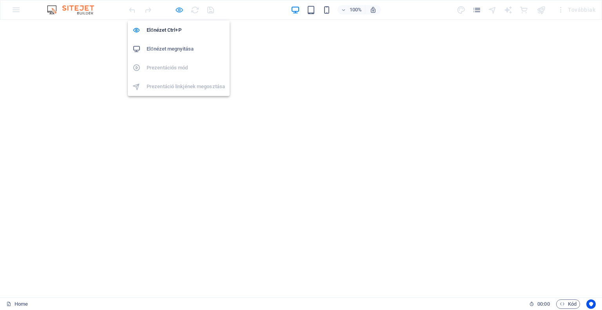
click at [179, 13] on icon "button" at bounding box center [179, 9] width 9 height 9
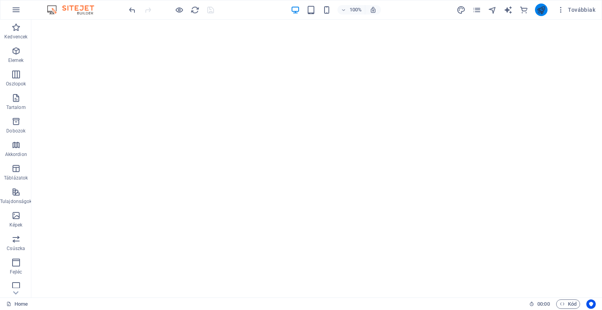
click at [541, 15] on button "publish" at bounding box center [541, 10] width 13 height 13
